Goal: Book appointment/travel/reservation

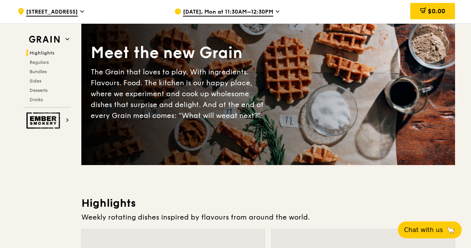
scroll to position [47, 0]
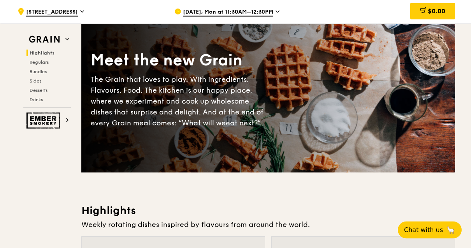
click at [270, 12] on span "[DATE], Mon at 11:30AM–12:30PM" at bounding box center [228, 12] width 90 height 9
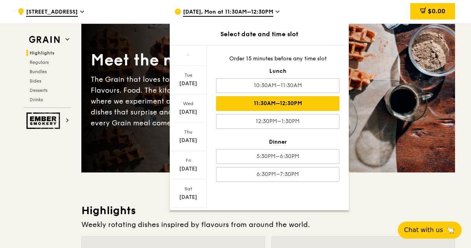
click at [277, 11] on icon at bounding box center [278, 11] width 4 height 7
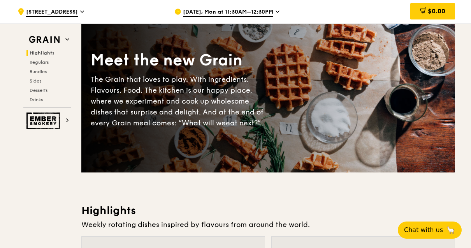
click at [240, 12] on span "[DATE], Mon at 11:30AM–12:30PM" at bounding box center [228, 12] width 90 height 9
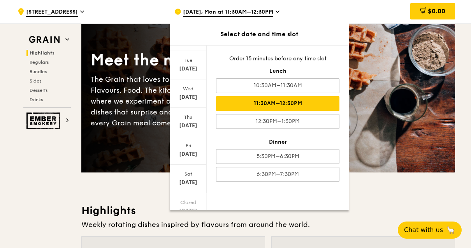
scroll to position [14, 0]
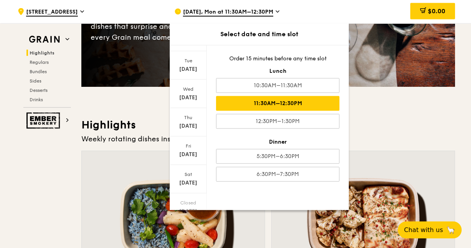
scroll to position [133, 0]
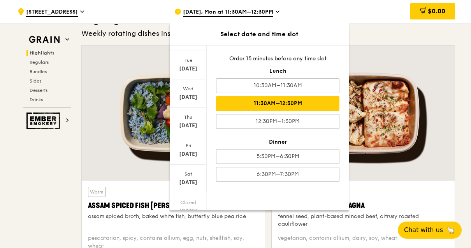
scroll to position [14, 0]
click at [185, 245] on div "Mon Sep 22" at bounding box center [188, 236] width 37 height 28
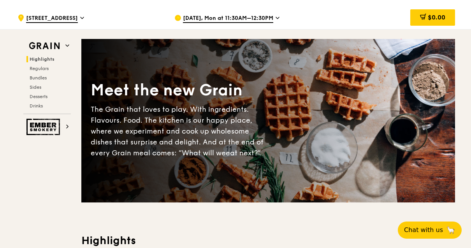
scroll to position [18, 0]
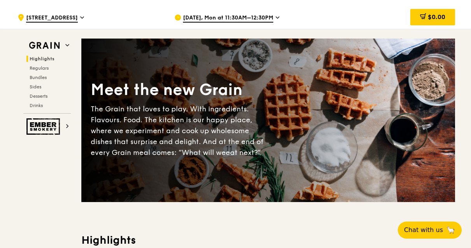
click at [243, 19] on span "[DATE], Mon at 11:30AM–12:30PM" at bounding box center [228, 18] width 90 height 9
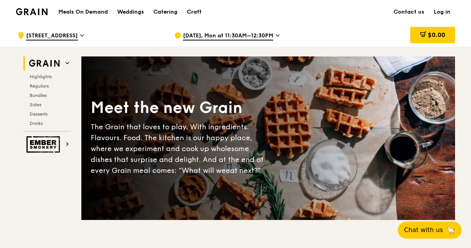
click at [243, 34] on span "[DATE], Mon at 11:30AM–12:30PM" at bounding box center [228, 36] width 90 height 9
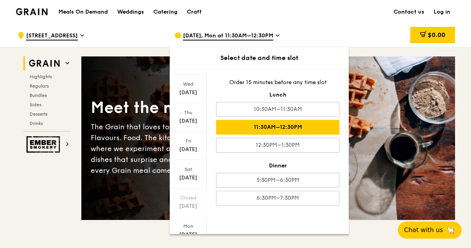
scroll to position [14, 0]
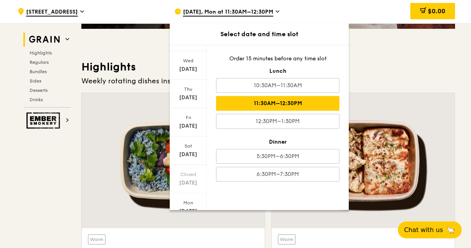
click at [198, 235] on div "[DATE]" at bounding box center [188, 236] width 37 height 28
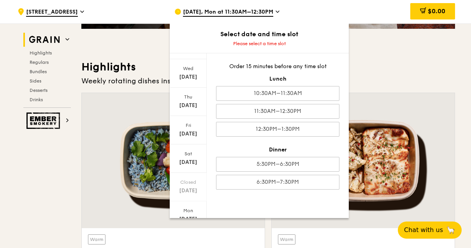
click at [202, 236] on div "Tue" at bounding box center [188, 239] width 35 height 6
click at [195, 245] on div "[DATE]" at bounding box center [188, 248] width 35 height 8
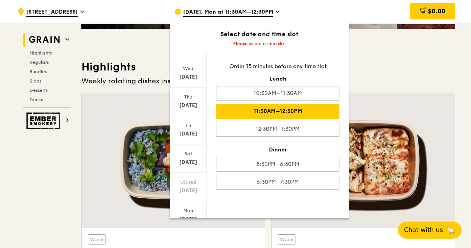
click at [314, 114] on div "11:30AM–12:30PM" at bounding box center [277, 111] width 123 height 15
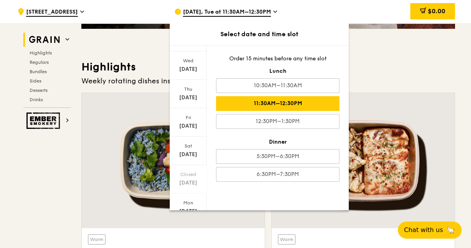
click at [436, 214] on div at bounding box center [363, 160] width 183 height 135
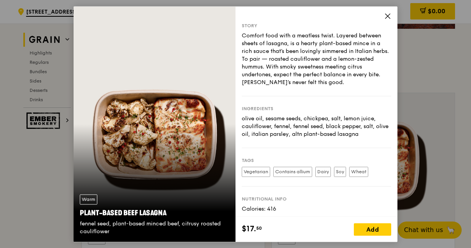
click at [389, 17] on icon at bounding box center [388, 15] width 7 height 7
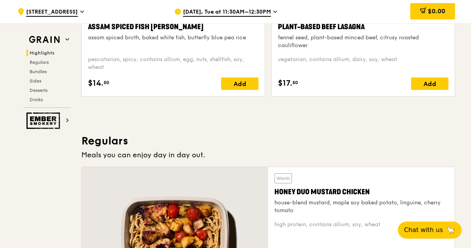
scroll to position [416, 0]
